Goal: Information Seeking & Learning: Find specific fact

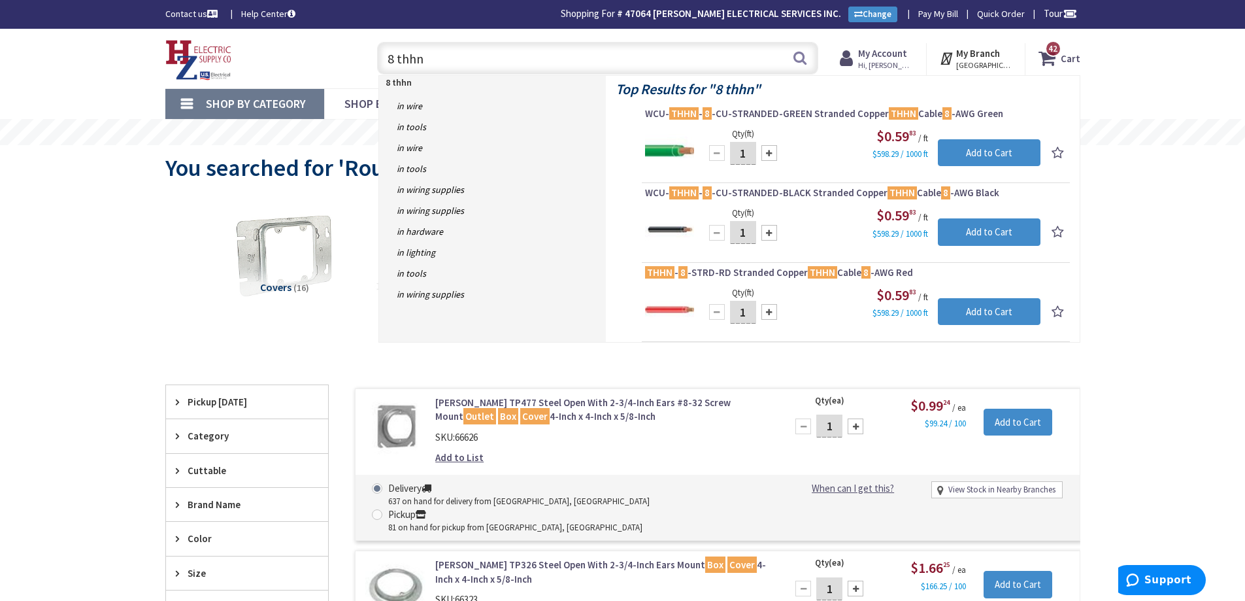
drag, startPoint x: 430, startPoint y: 61, endPoint x: 382, endPoint y: 54, distance: 48.3
click at [382, 54] on input "8 thhn" at bounding box center [597, 58] width 441 height 33
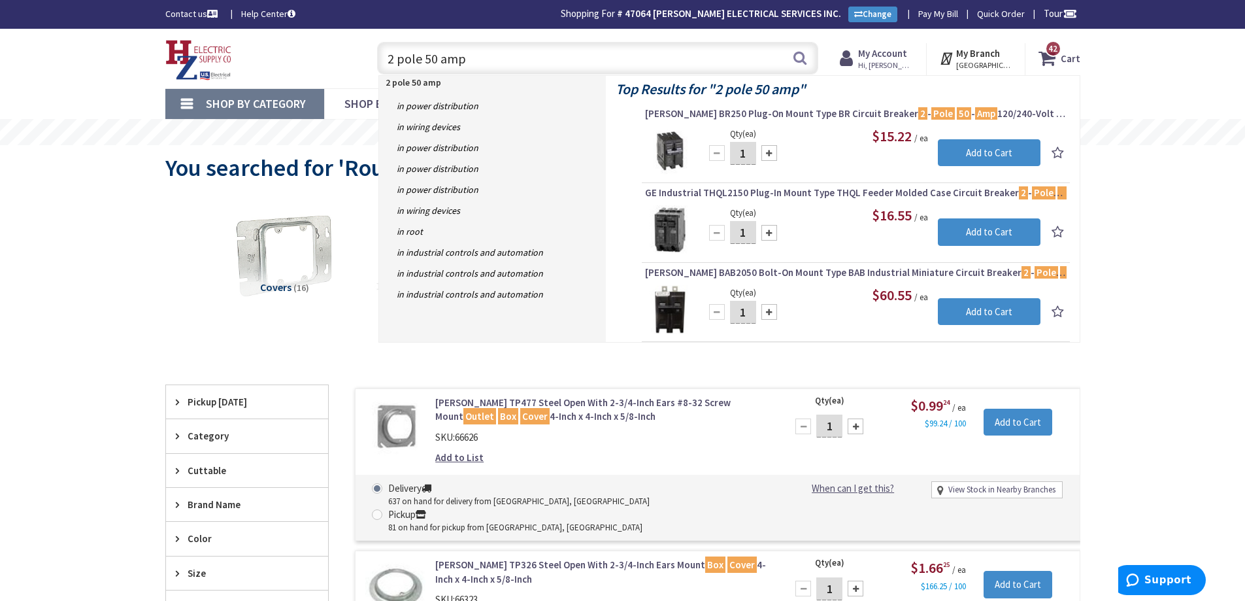
drag, startPoint x: 464, startPoint y: 55, endPoint x: 388, endPoint y: 63, distance: 77.0
click at [388, 63] on input "2 pole 50 amp" at bounding box center [597, 58] width 441 height 33
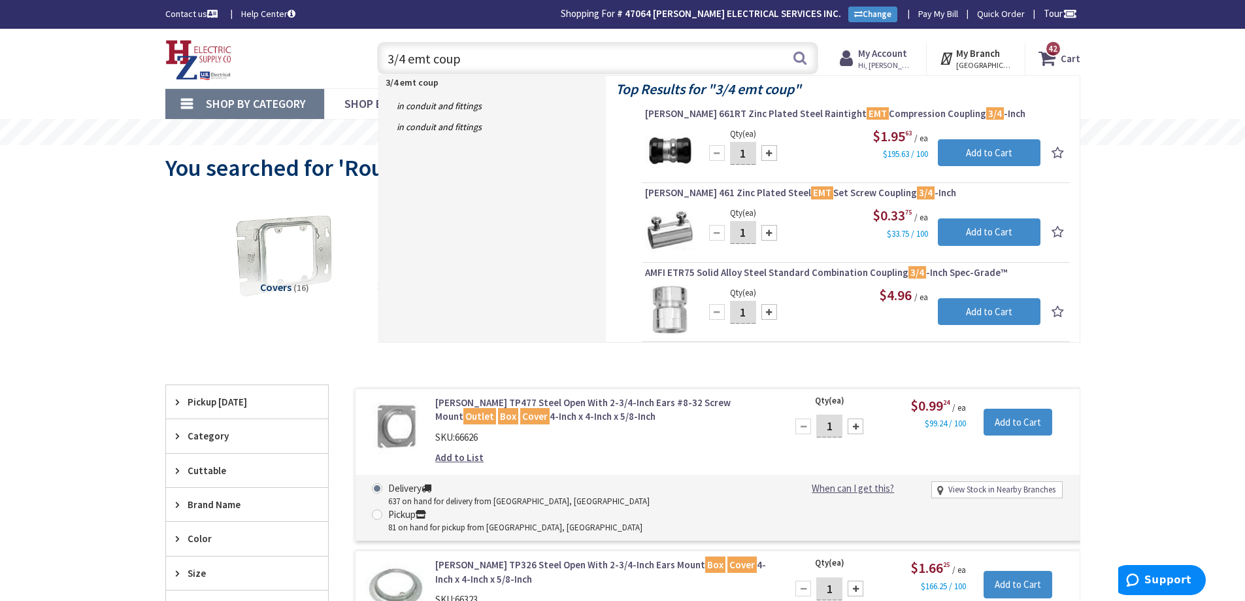
click at [491, 55] on input "3/4 emt coup" at bounding box center [597, 58] width 441 height 33
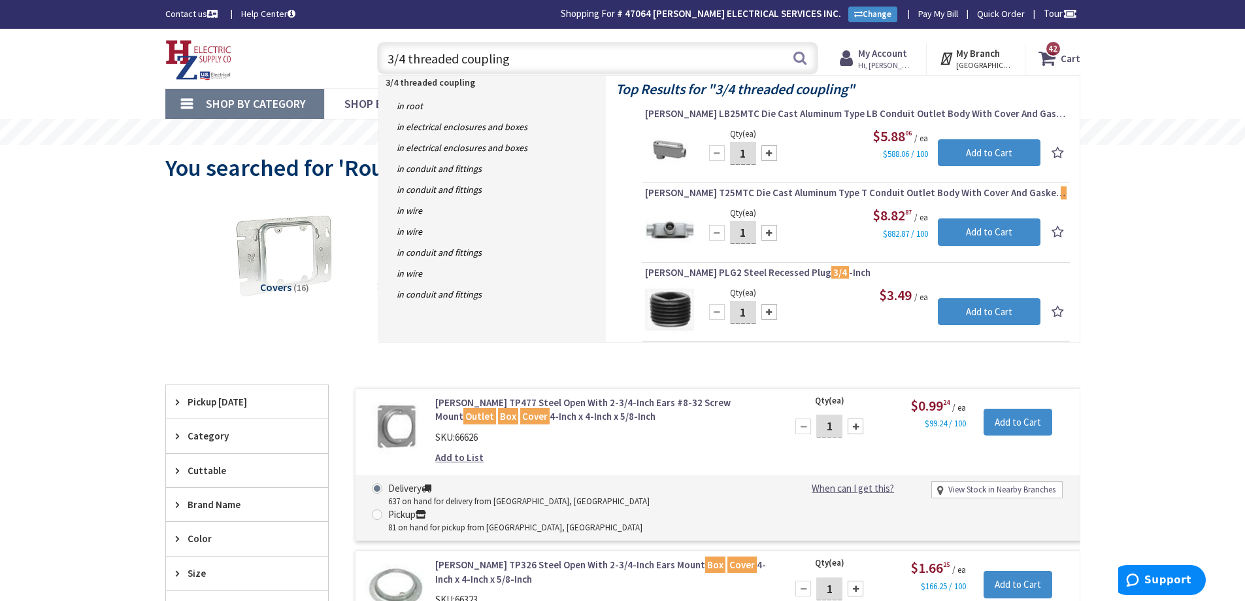
click at [457, 61] on input "3/4 threaded coupling" at bounding box center [597, 58] width 441 height 33
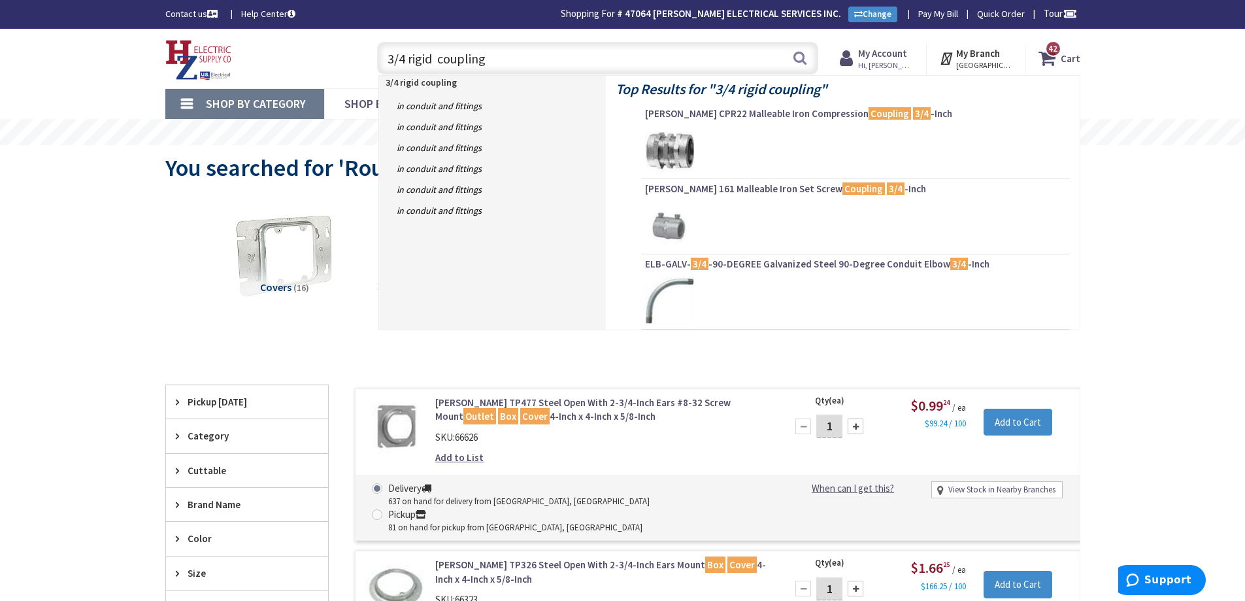
type input "3/4 rigid coupling"
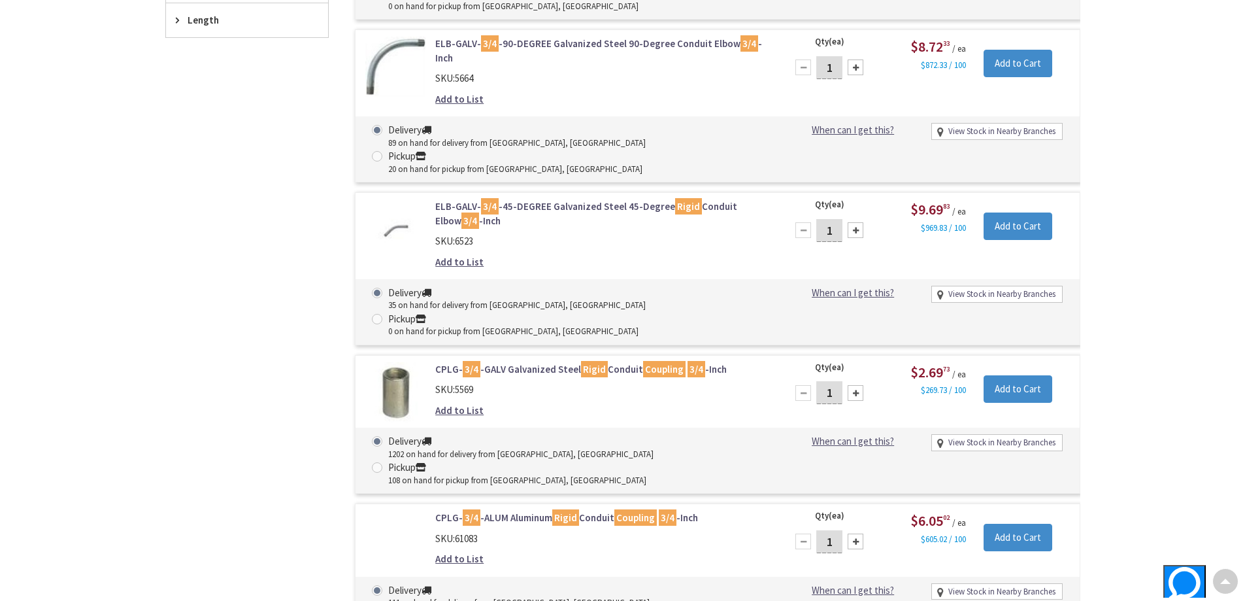
scroll to position [656, 0]
